Goal: Find specific page/section: Find specific page/section

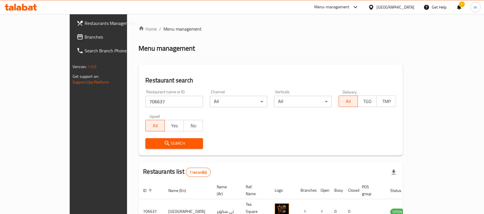
scroll to position [30, 0]
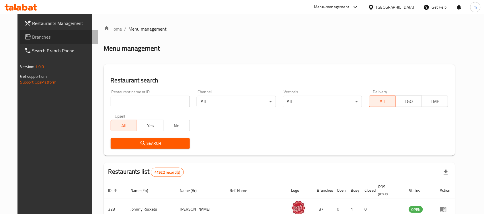
click at [32, 39] on span "Branches" at bounding box center [62, 37] width 61 height 7
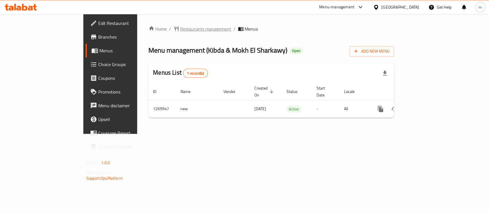
click at [181, 29] on span "Restaurants management" at bounding box center [206, 29] width 51 height 7
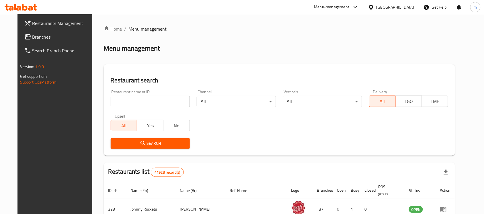
click at [124, 102] on input "search" at bounding box center [150, 101] width 79 height 11
paste input "688939"
type input "688939"
click at [158, 144] on span "Search" at bounding box center [150, 143] width 70 height 7
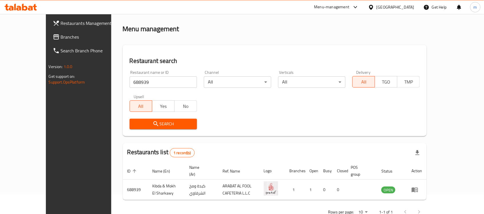
scroll to position [30, 0]
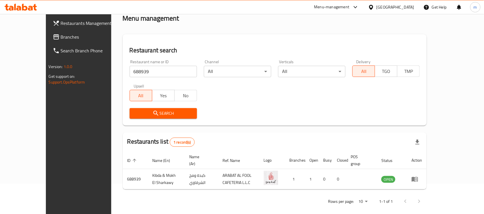
click at [61, 36] on span "Branches" at bounding box center [91, 37] width 61 height 7
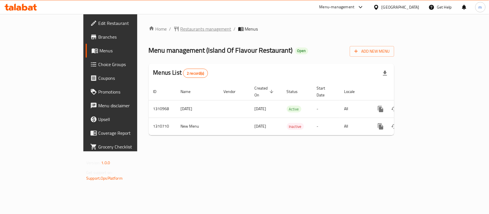
click at [181, 26] on span "Restaurants management" at bounding box center [206, 29] width 51 height 7
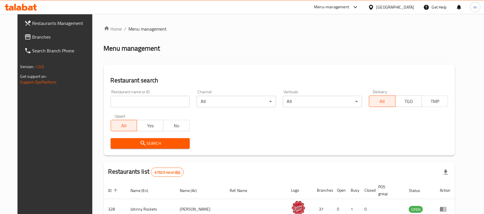
click at [148, 105] on input "search" at bounding box center [150, 101] width 79 height 11
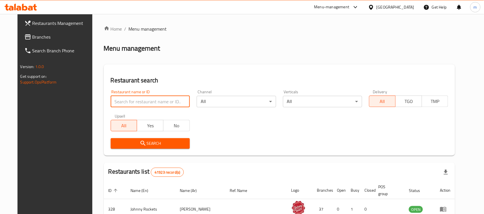
paste input "705584"
type input "705584"
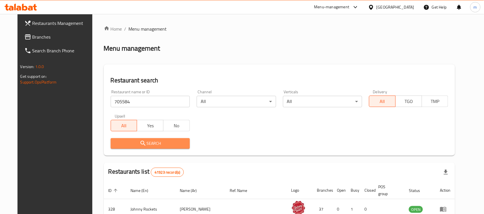
click at [148, 142] on span "Search" at bounding box center [150, 143] width 70 height 7
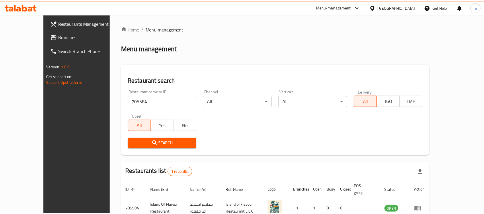
scroll to position [30, 0]
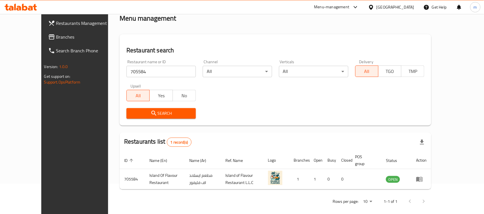
click at [372, 9] on icon at bounding box center [371, 7] width 4 height 5
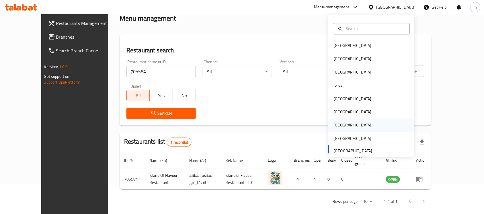
click at [338, 127] on div "[GEOGRAPHIC_DATA]" at bounding box center [353, 125] width 38 height 6
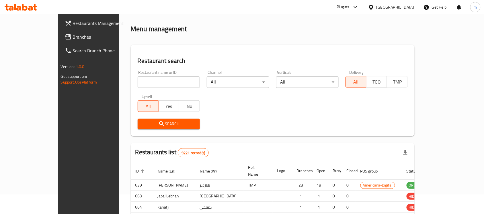
scroll to position [30, 0]
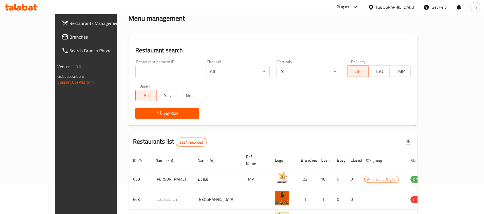
click at [373, 6] on icon at bounding box center [371, 7] width 4 height 5
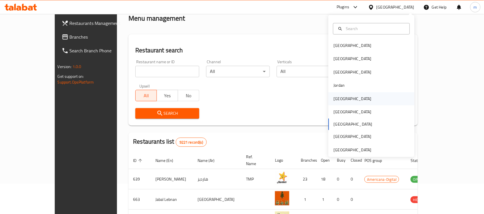
click at [340, 101] on div "[GEOGRAPHIC_DATA]" at bounding box center [352, 98] width 47 height 13
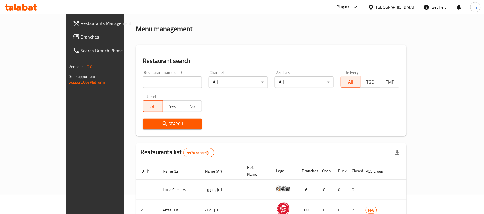
scroll to position [30, 0]
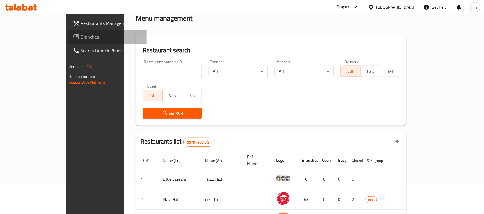
click at [81, 35] on span "Branches" at bounding box center [111, 37] width 61 height 7
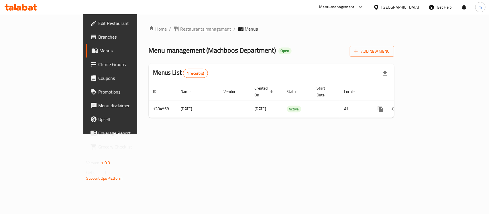
click at [181, 28] on span "Restaurants management" at bounding box center [206, 29] width 51 height 7
click at [181, 29] on span "Restaurants management" at bounding box center [206, 29] width 51 height 7
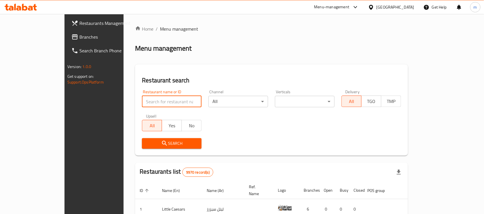
click at [142, 105] on input "search" at bounding box center [172, 101] width 60 height 11
paste input "695720"
type input "695720"
click at [148, 145] on span "Search" at bounding box center [171, 143] width 50 height 7
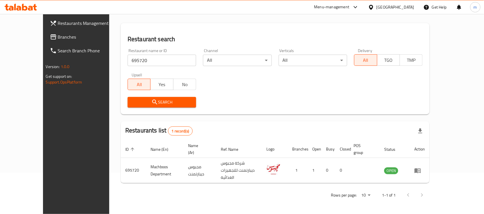
scroll to position [30, 0]
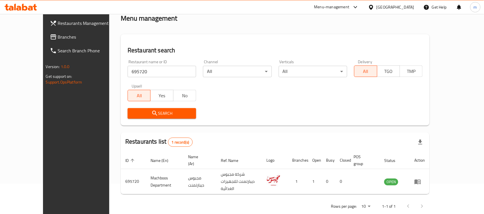
click at [374, 4] on icon at bounding box center [371, 7] width 6 height 6
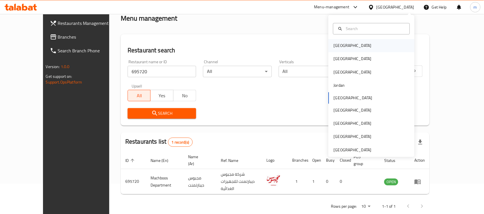
click at [351, 46] on div "[GEOGRAPHIC_DATA]" at bounding box center [371, 45] width 86 height 13
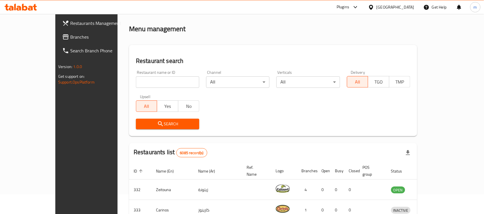
scroll to position [30, 0]
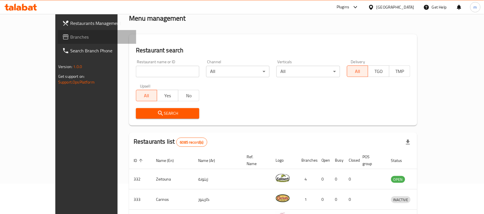
click at [70, 37] on span "Branches" at bounding box center [100, 37] width 61 height 7
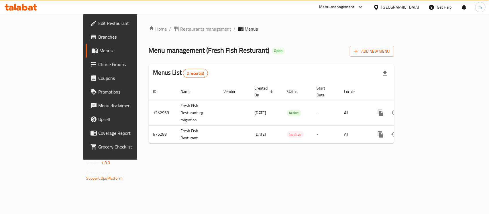
click at [181, 29] on span "Restaurants management" at bounding box center [206, 29] width 51 height 7
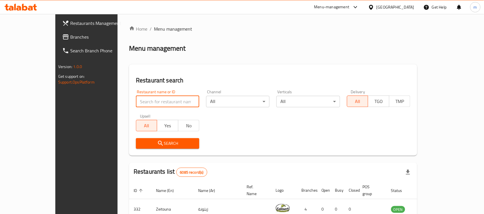
click at [136, 102] on input "search" at bounding box center [167, 101] width 63 height 11
paste input "657426"
type input "657426"
click at [151, 145] on span "Search" at bounding box center [167, 143] width 54 height 7
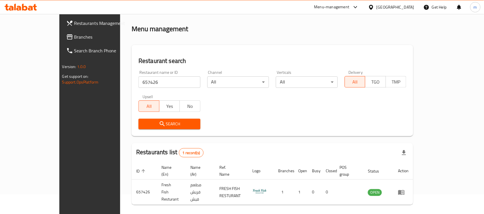
scroll to position [30, 0]
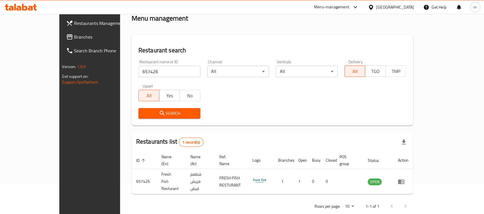
click at [374, 5] on icon at bounding box center [371, 7] width 6 height 6
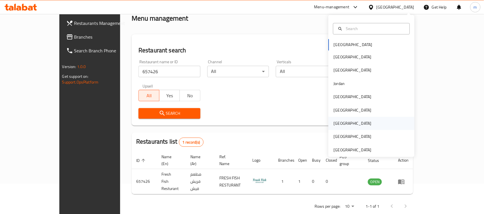
click at [341, 126] on div "[GEOGRAPHIC_DATA]" at bounding box center [352, 123] width 47 height 13
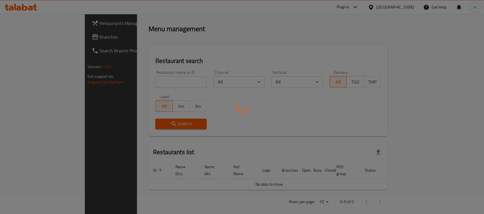
scroll to position [30, 0]
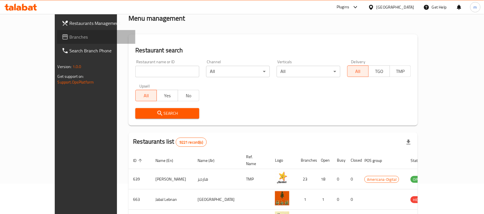
click at [70, 39] on span "Branches" at bounding box center [100, 37] width 61 height 7
